Goal: Information Seeking & Learning: Learn about a topic

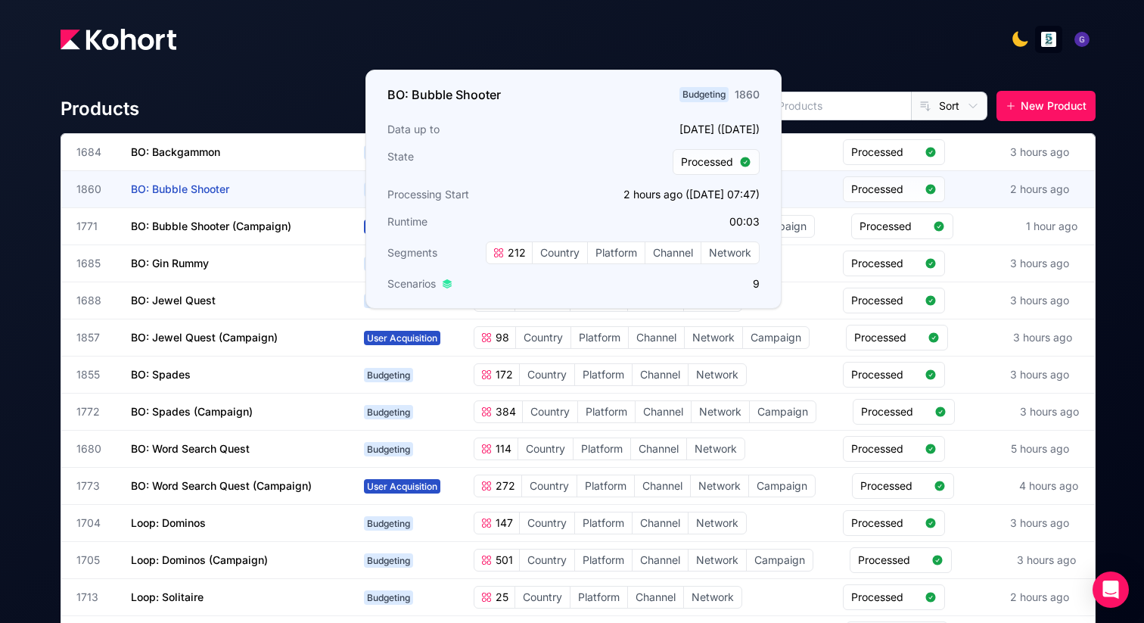
click at [192, 194] on span "BO: Bubble Shooter" at bounding box center [180, 188] width 98 height 13
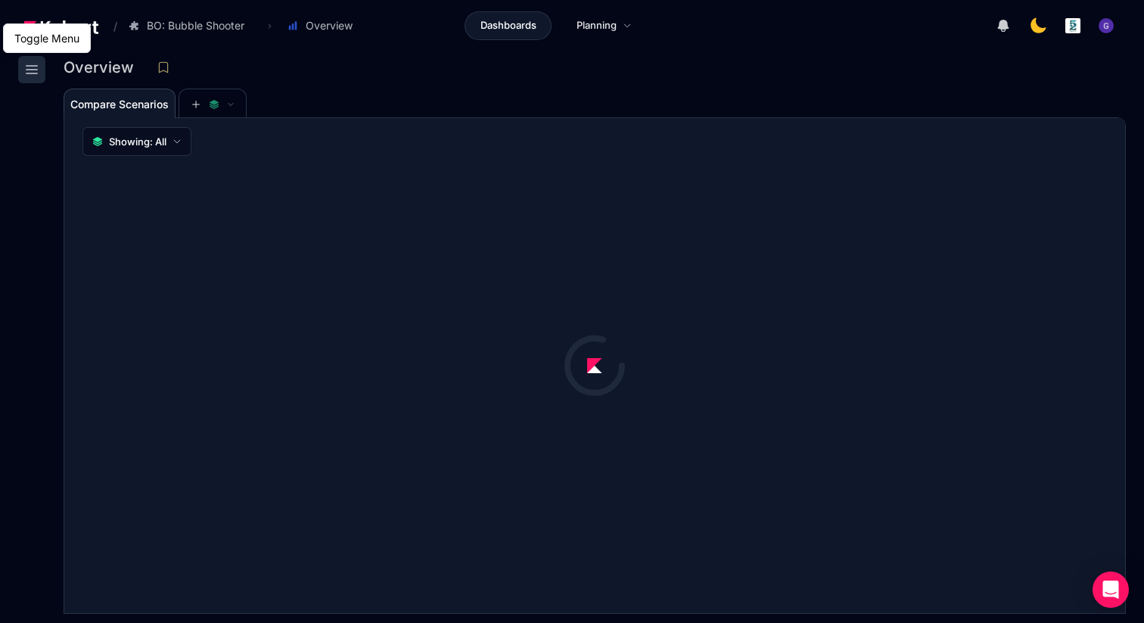
click at [27, 66] on icon at bounding box center [31, 70] width 11 height 8
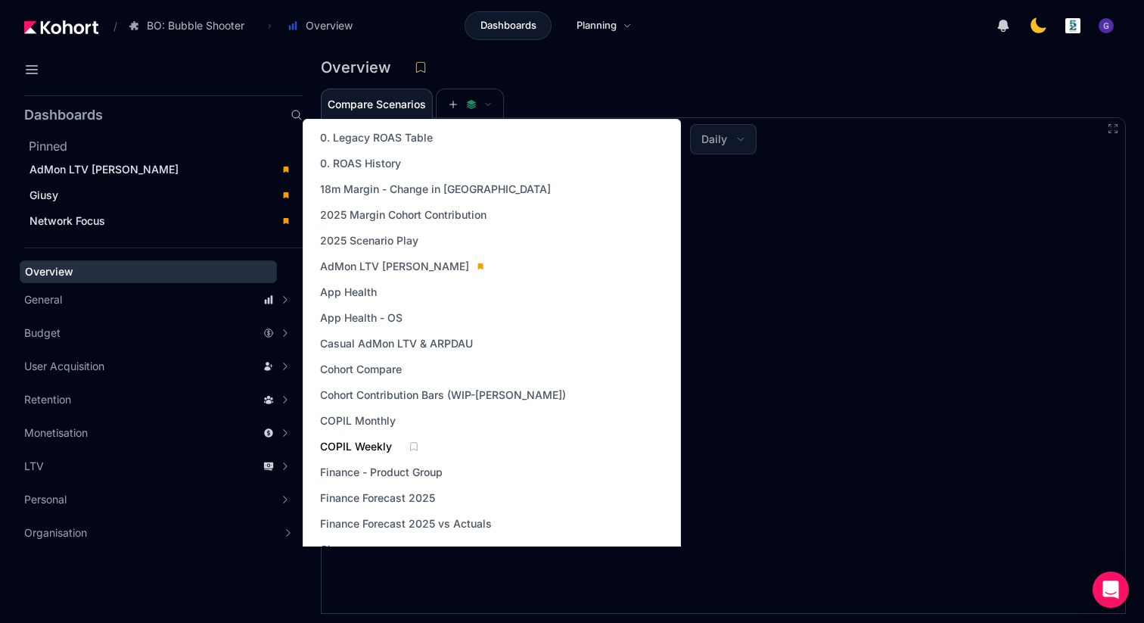
click at [368, 443] on span "COPIL Weekly" at bounding box center [356, 446] width 72 height 15
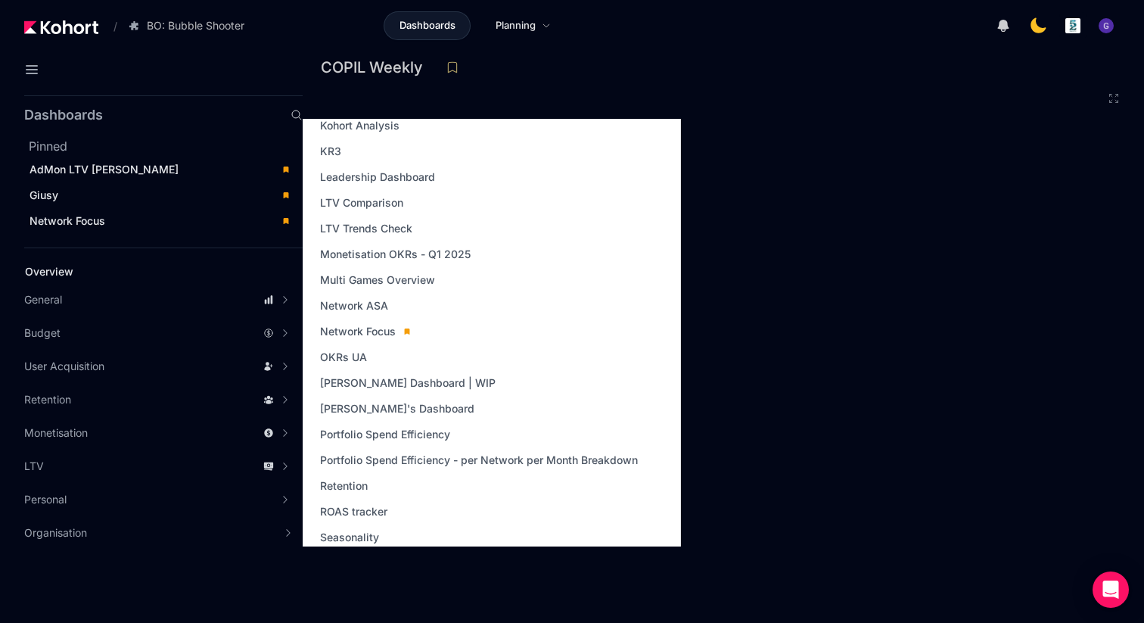
scroll to position [511, 0]
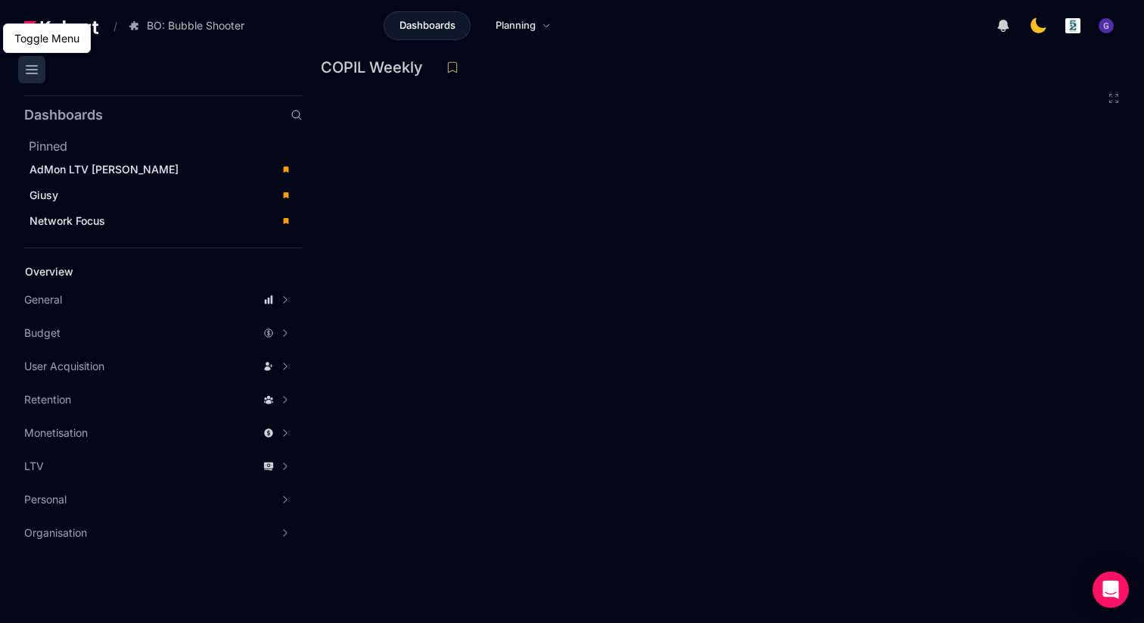
click at [34, 72] on icon at bounding box center [32, 70] width 18 height 18
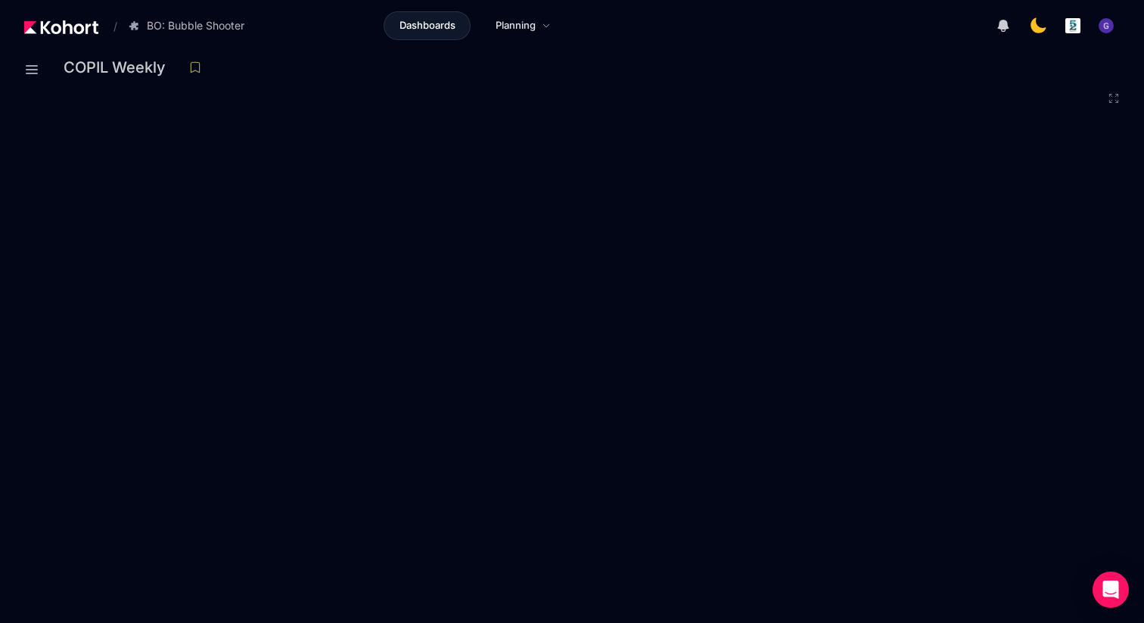
click at [884, 614] on div at bounding box center [595, 618] width 1062 height 9
click at [1114, 98] on icon at bounding box center [1114, 98] width 12 height 12
click at [1114, 99] on icon at bounding box center [1114, 99] width 8 height 8
click at [1115, 100] on icon at bounding box center [1114, 99] width 8 height 8
click at [1108, 100] on icon at bounding box center [1114, 98] width 12 height 12
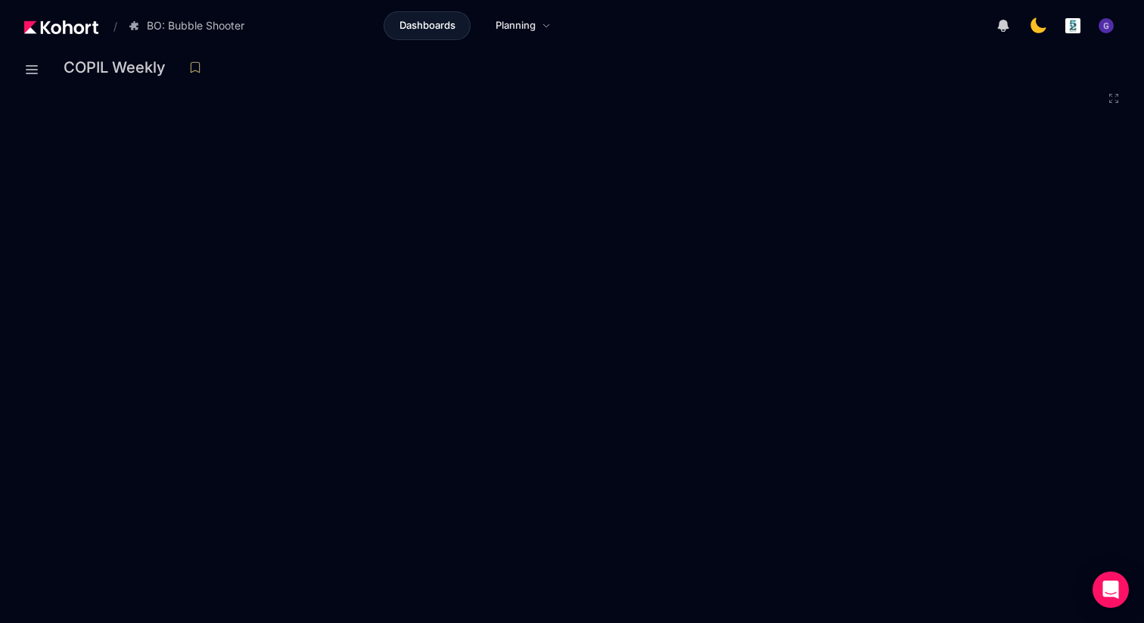
click at [1115, 95] on icon at bounding box center [1114, 98] width 12 height 12
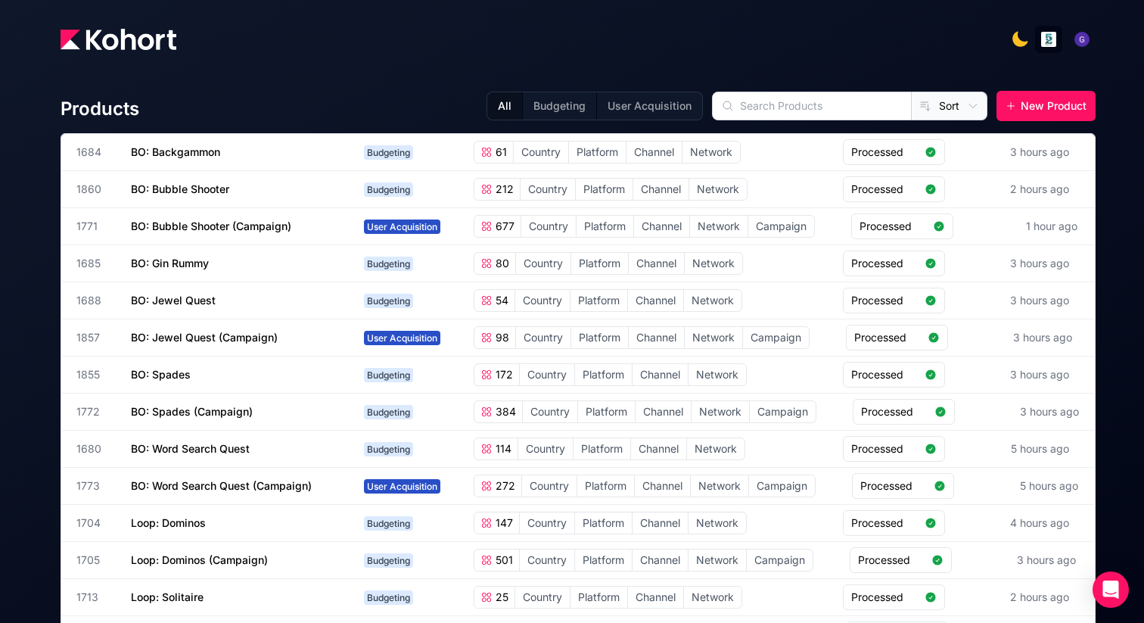
click at [138, 46] on img at bounding box center [119, 39] width 116 height 21
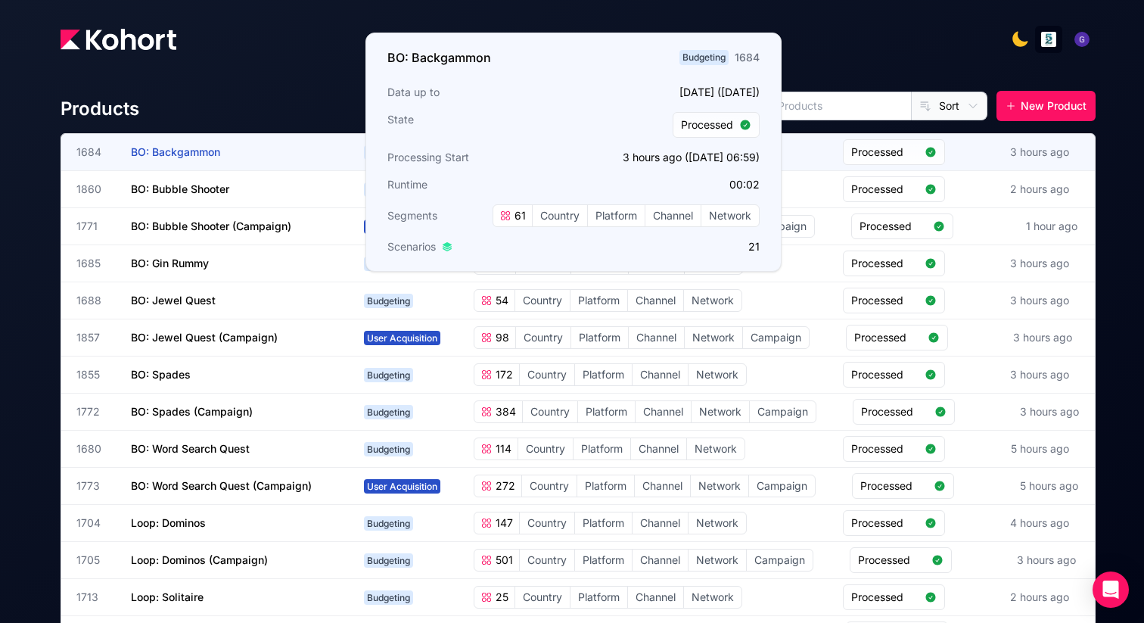
click at [163, 153] on span "BO: Backgammon" at bounding box center [175, 151] width 89 height 13
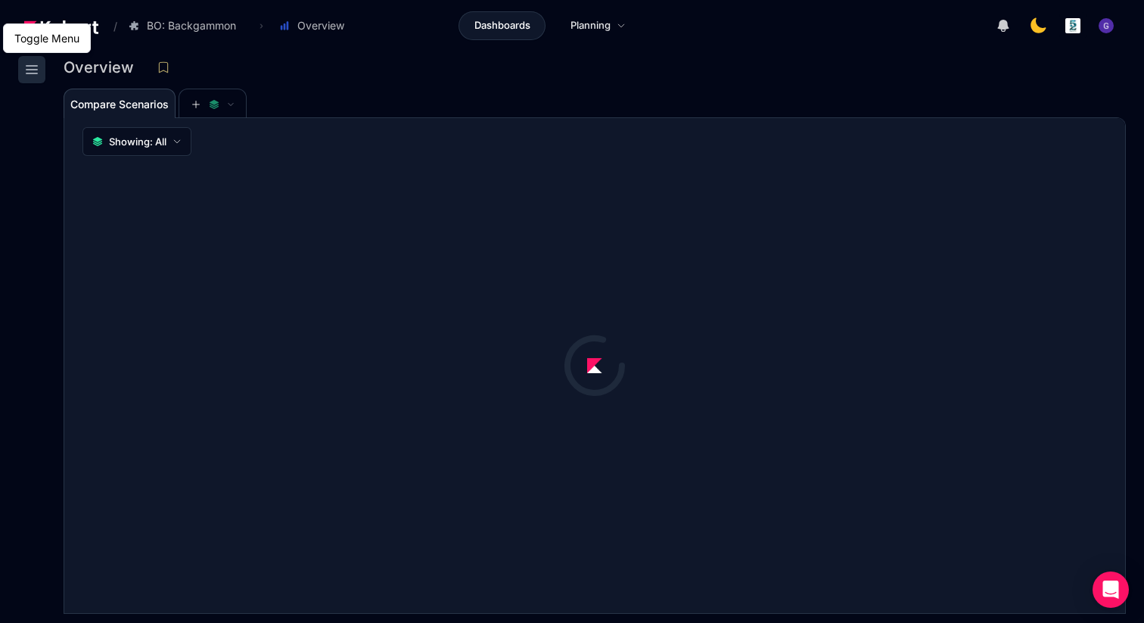
click at [26, 79] on button at bounding box center [31, 69] width 27 height 27
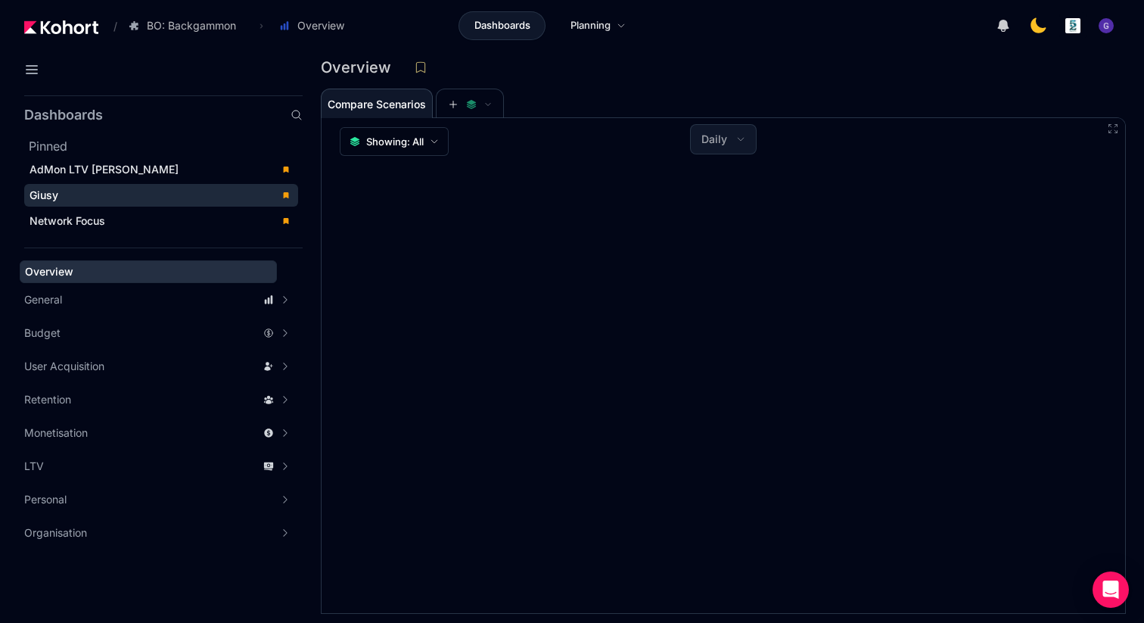
click at [71, 202] on div "Giusy" at bounding box center [151, 195] width 242 height 15
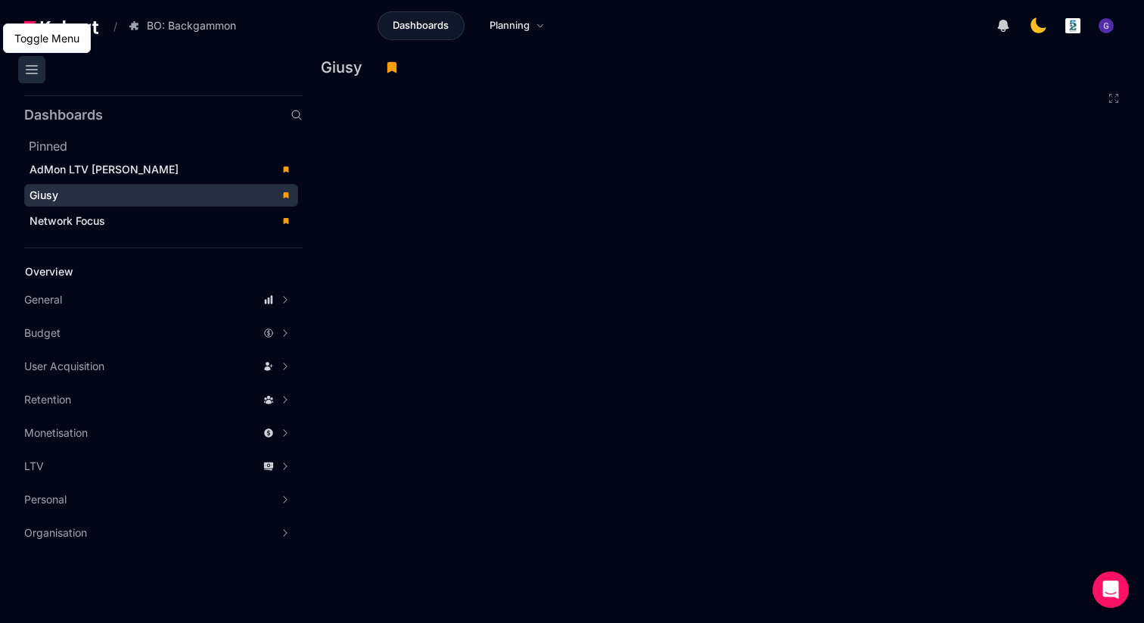
click at [31, 69] on icon at bounding box center [32, 70] width 18 height 18
